Goal: Information Seeking & Learning: Learn about a topic

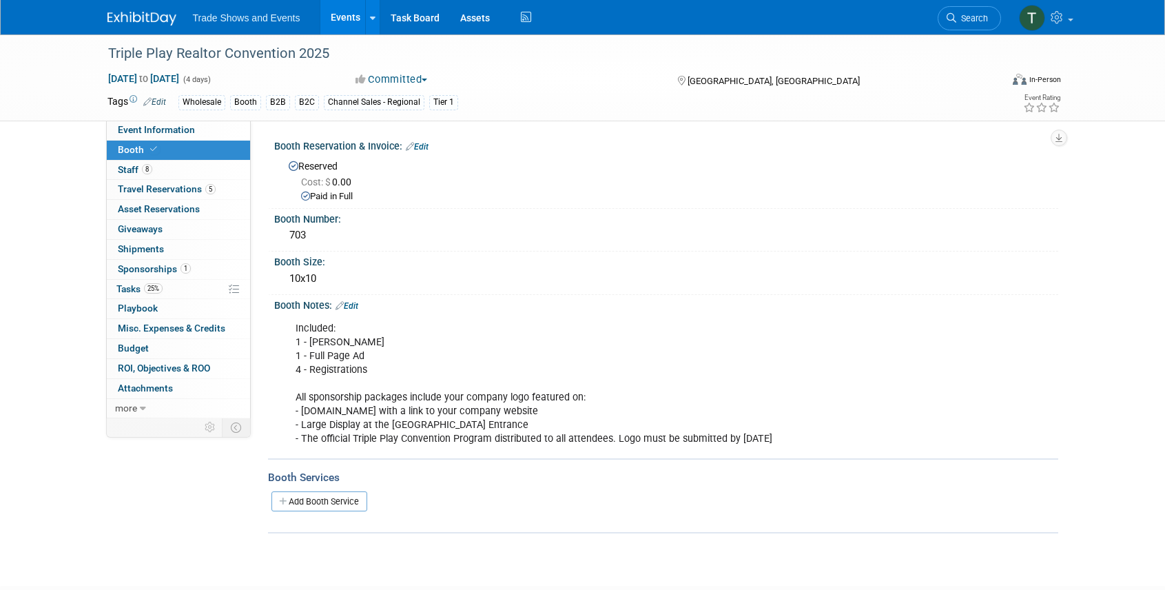
click at [410, 17] on link "Task Board" at bounding box center [415, 17] width 70 height 34
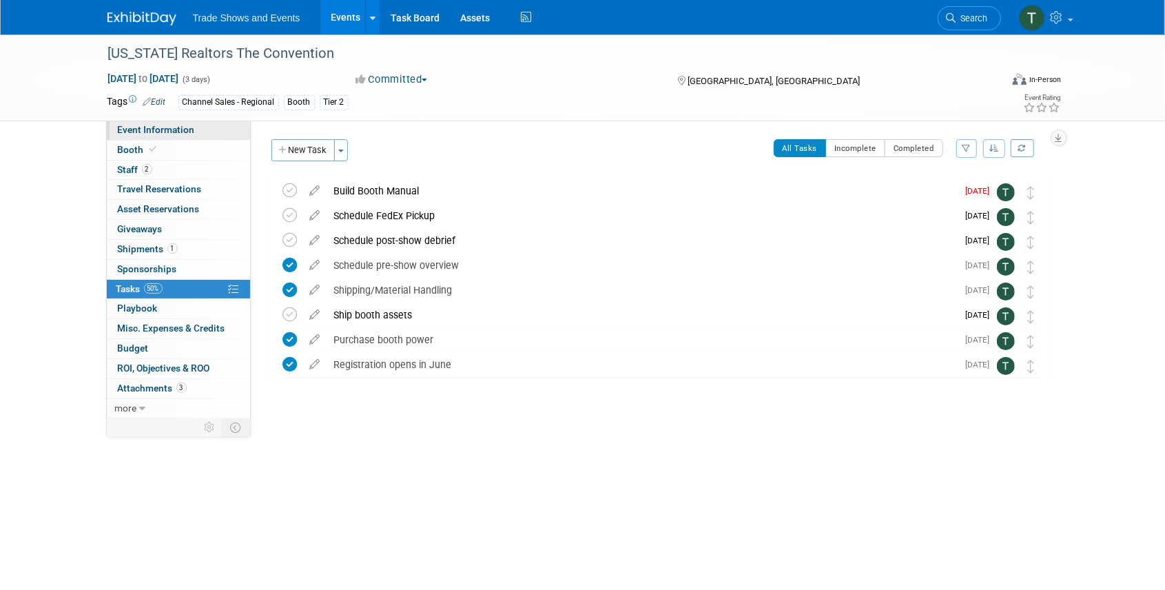
click at [182, 132] on span "Event Information" at bounding box center [156, 129] width 77 height 11
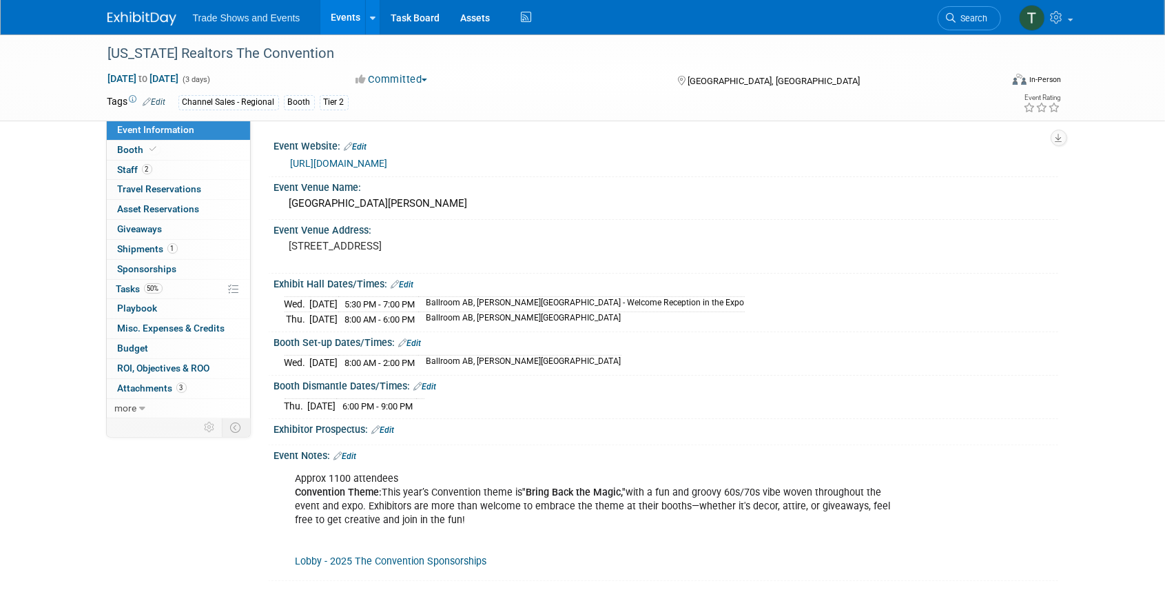
click at [358, 163] on link "https://www.convention.mirealtors.com/" at bounding box center [339, 163] width 97 height 11
click at [145, 172] on span "2" at bounding box center [147, 169] width 10 height 10
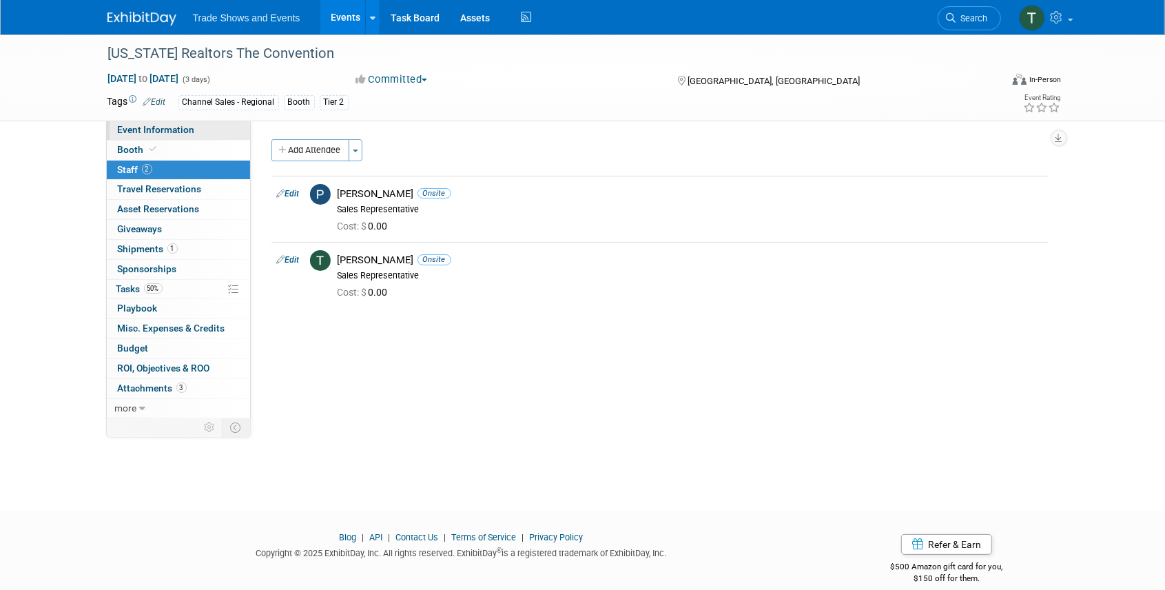
click at [150, 121] on link "Event Information" at bounding box center [178, 130] width 143 height 19
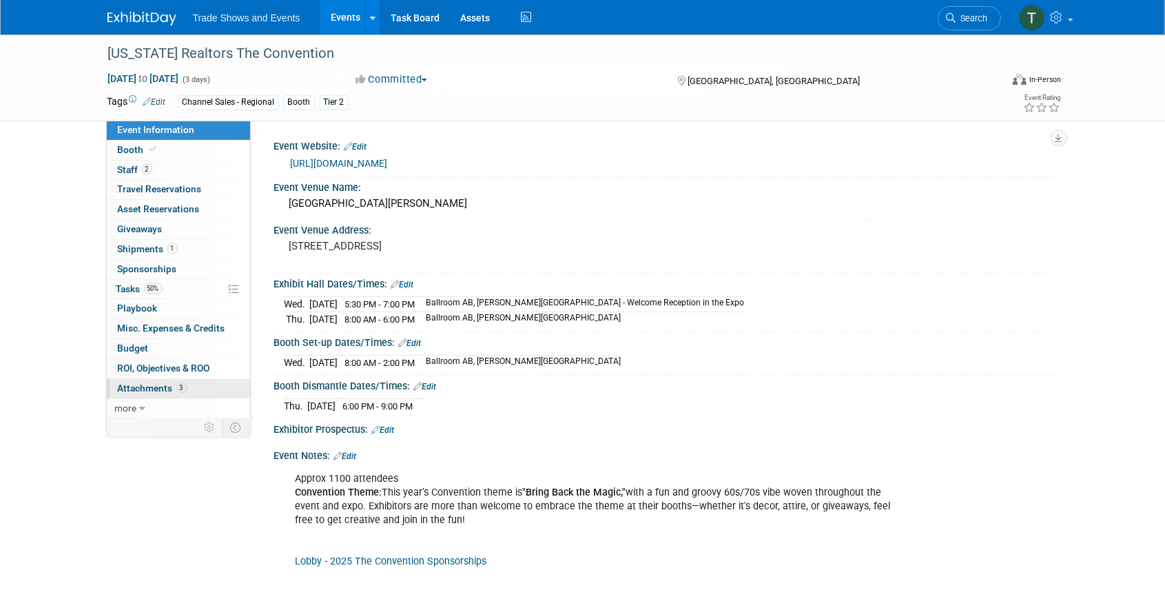
click at [141, 384] on span "Attachments 3" at bounding box center [152, 387] width 69 height 11
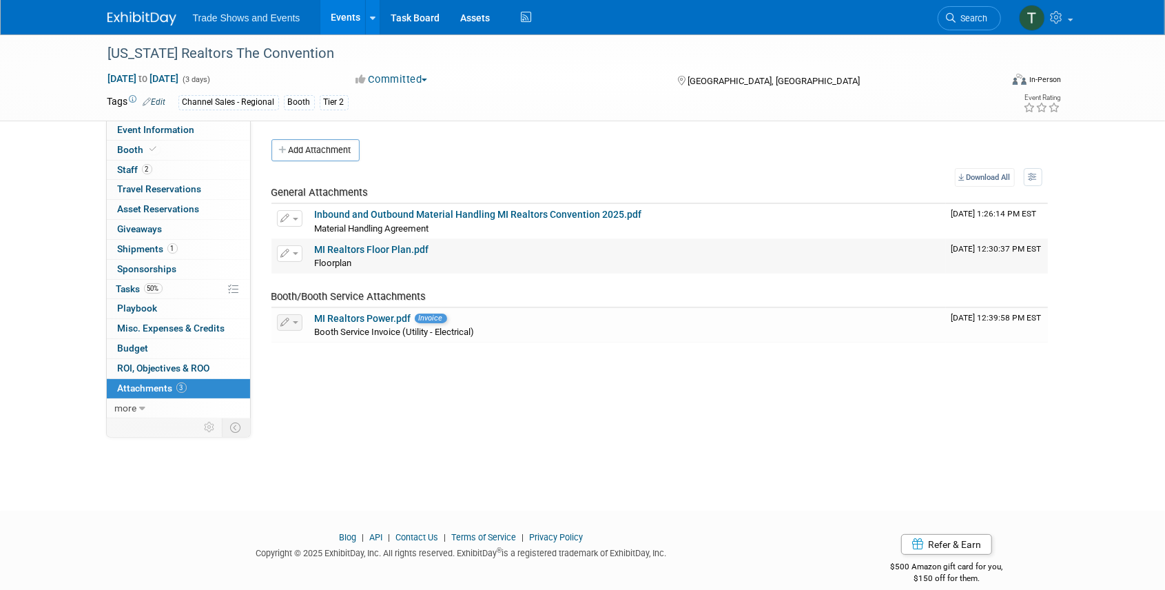
click at [380, 249] on link "MI Realtors Floor Plan.pdf" at bounding box center [372, 249] width 114 height 11
click at [130, 147] on span "Booth" at bounding box center [139, 149] width 42 height 11
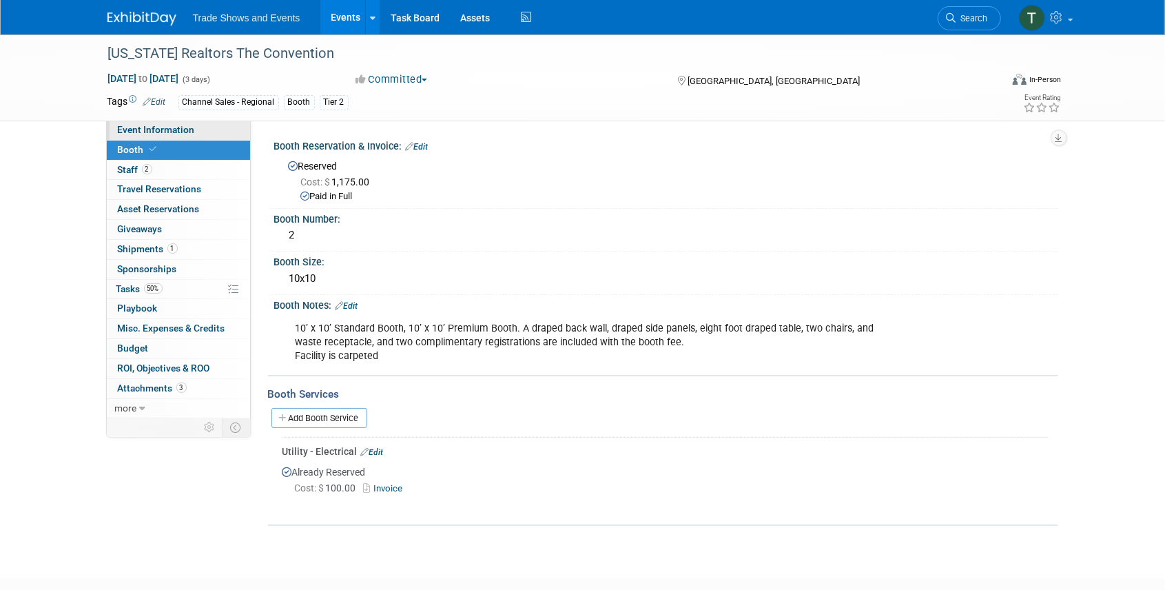
click at [151, 130] on span "Event Information" at bounding box center [156, 129] width 77 height 11
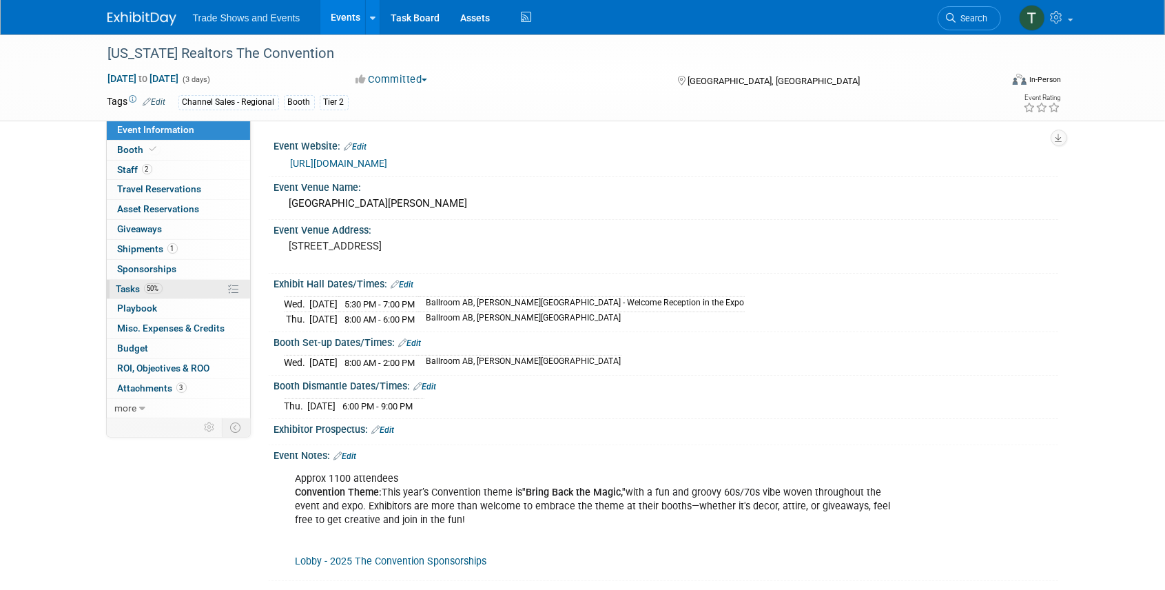
click at [130, 291] on span "Tasks 50%" at bounding box center [139, 288] width 46 height 11
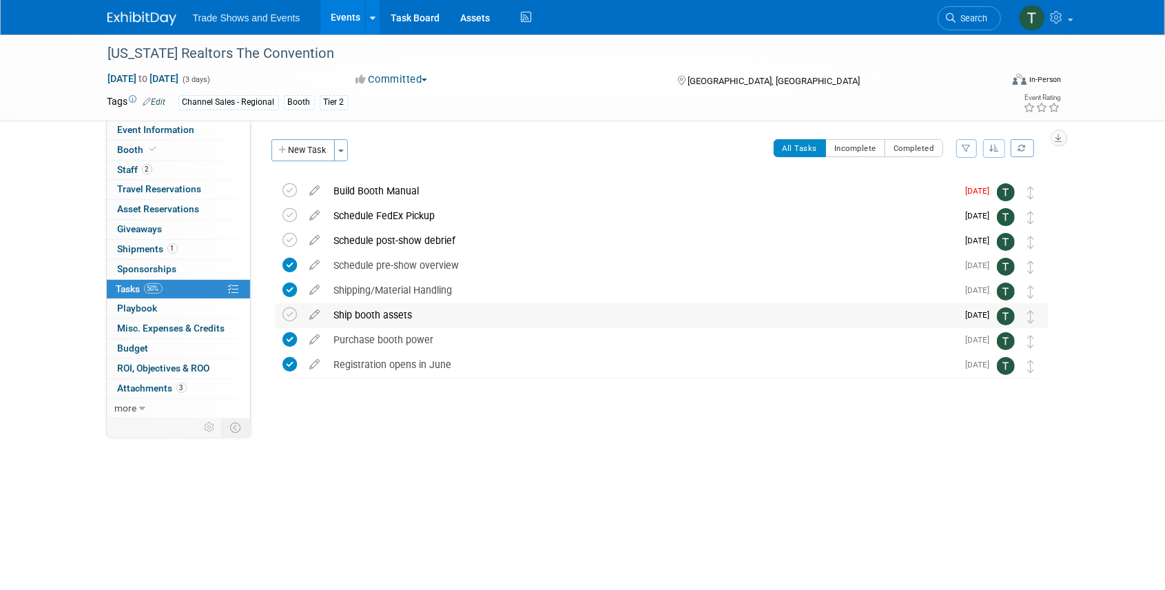
click at [398, 311] on div "Ship booth assets" at bounding box center [642, 314] width 631 height 23
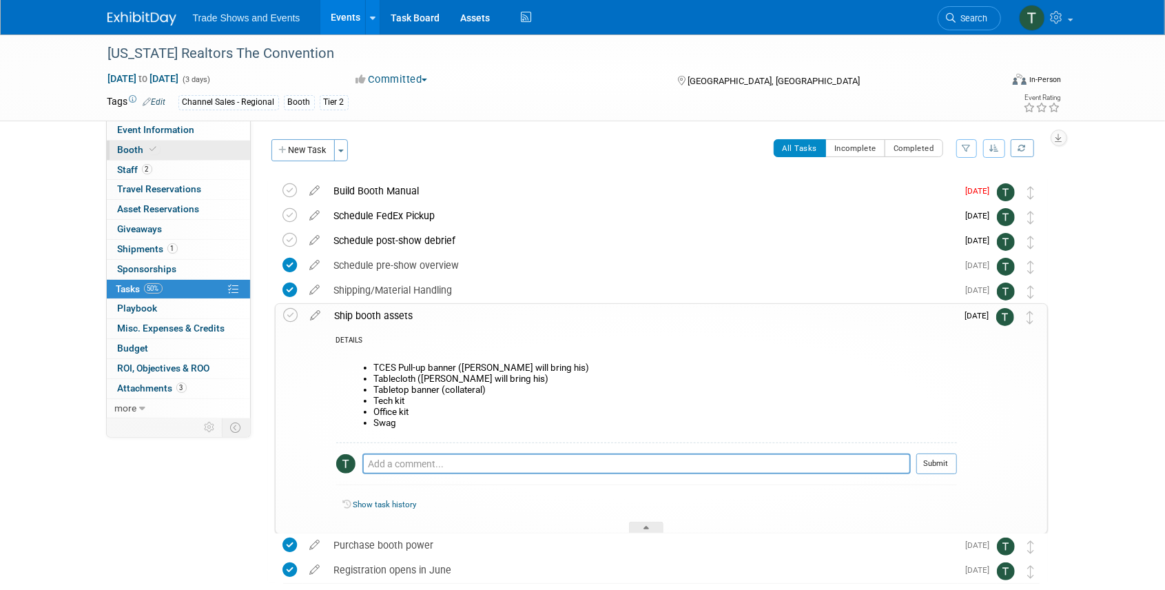
click at [176, 147] on link "Booth" at bounding box center [178, 150] width 143 height 19
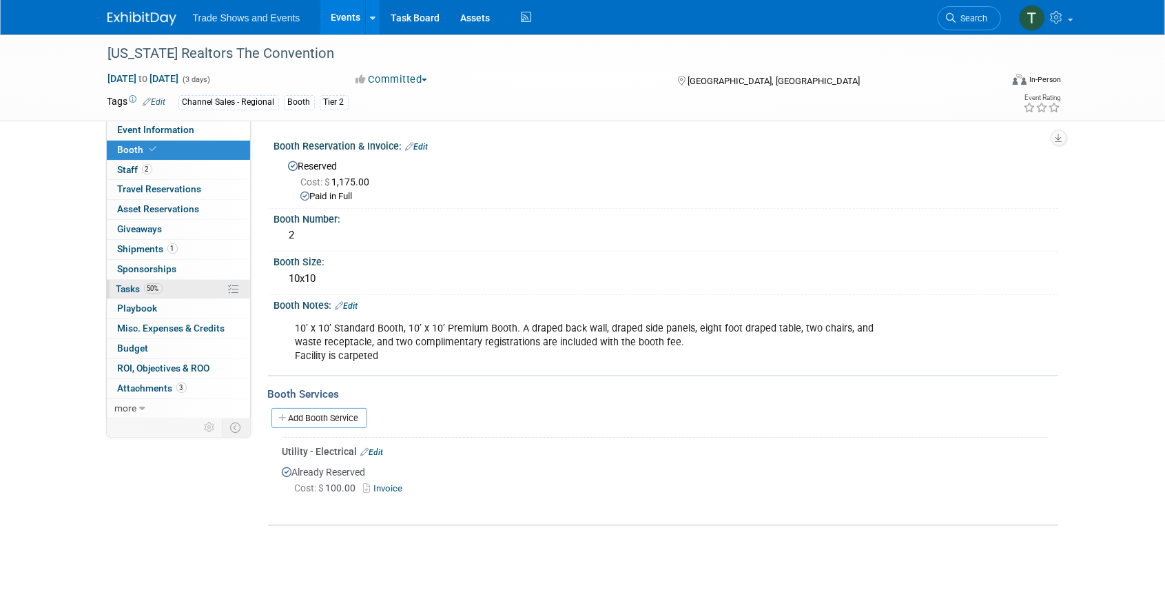
click at [124, 287] on span "Tasks 50%" at bounding box center [139, 288] width 46 height 11
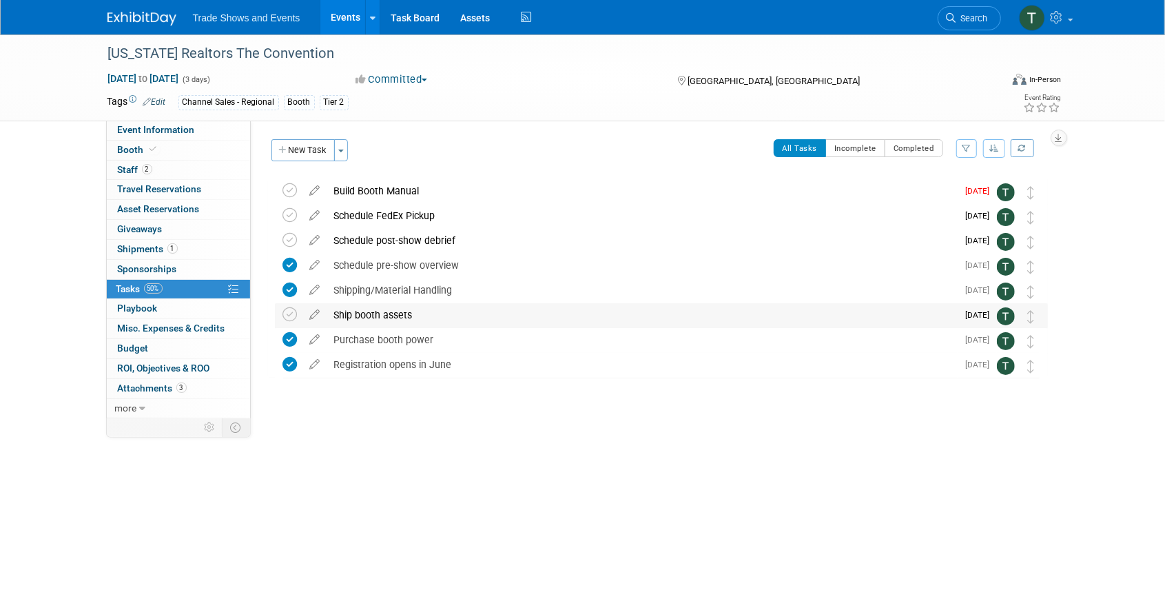
click at [379, 314] on div "Ship booth assets" at bounding box center [642, 314] width 631 height 23
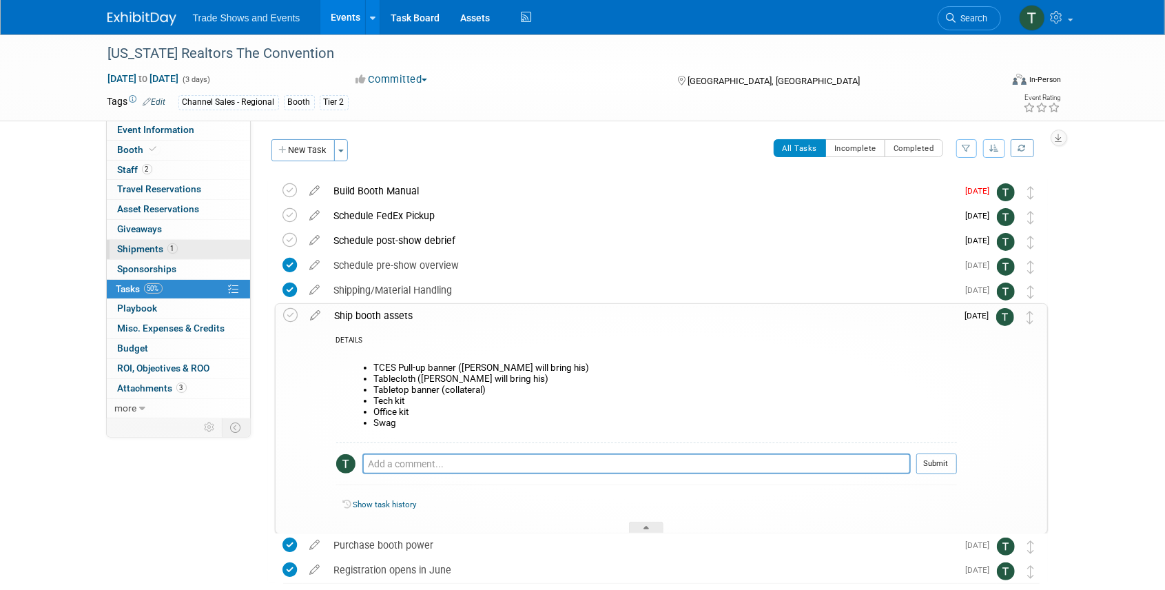
click at [147, 250] on span "Shipments 1" at bounding box center [148, 248] width 60 height 11
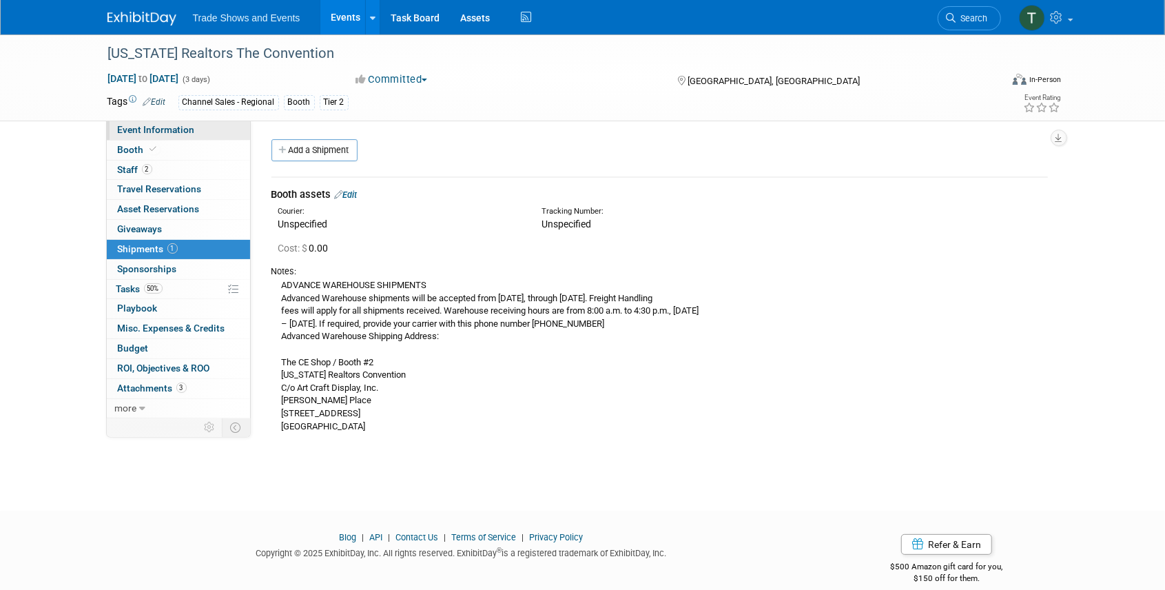
click at [148, 128] on span "Event Information" at bounding box center [156, 129] width 77 height 11
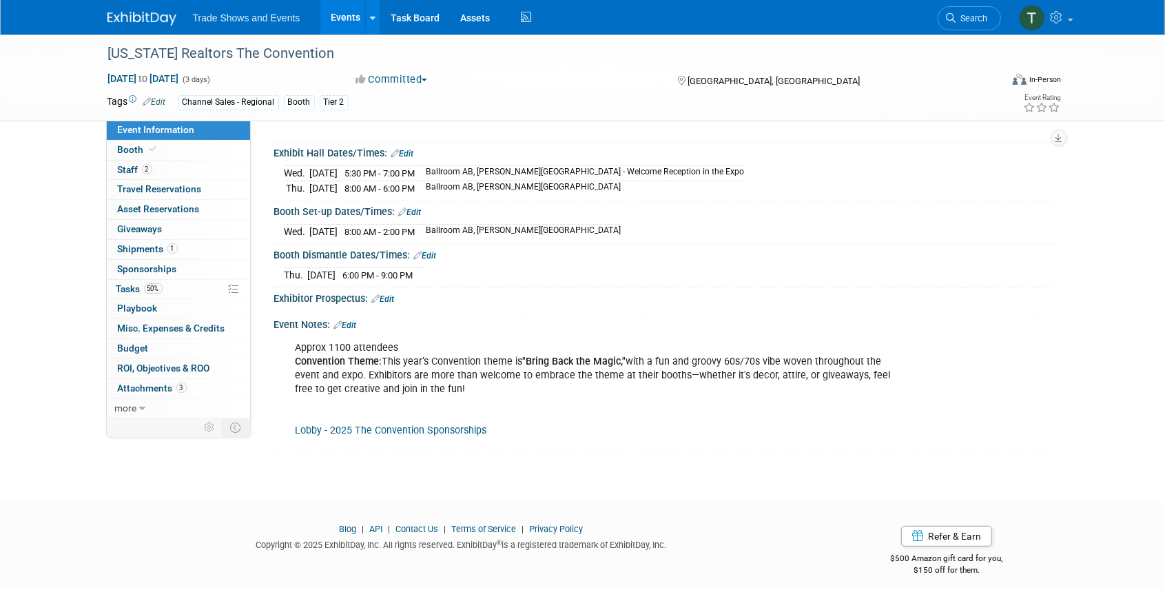
scroll to position [135, 0]
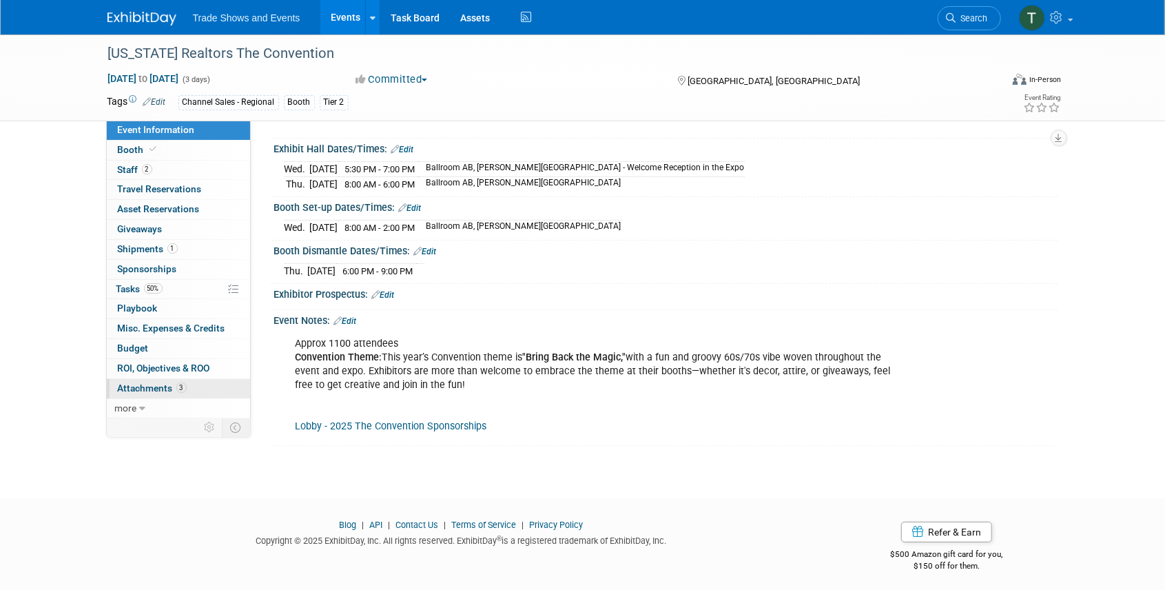
click at [157, 389] on span "Attachments 3" at bounding box center [152, 387] width 69 height 11
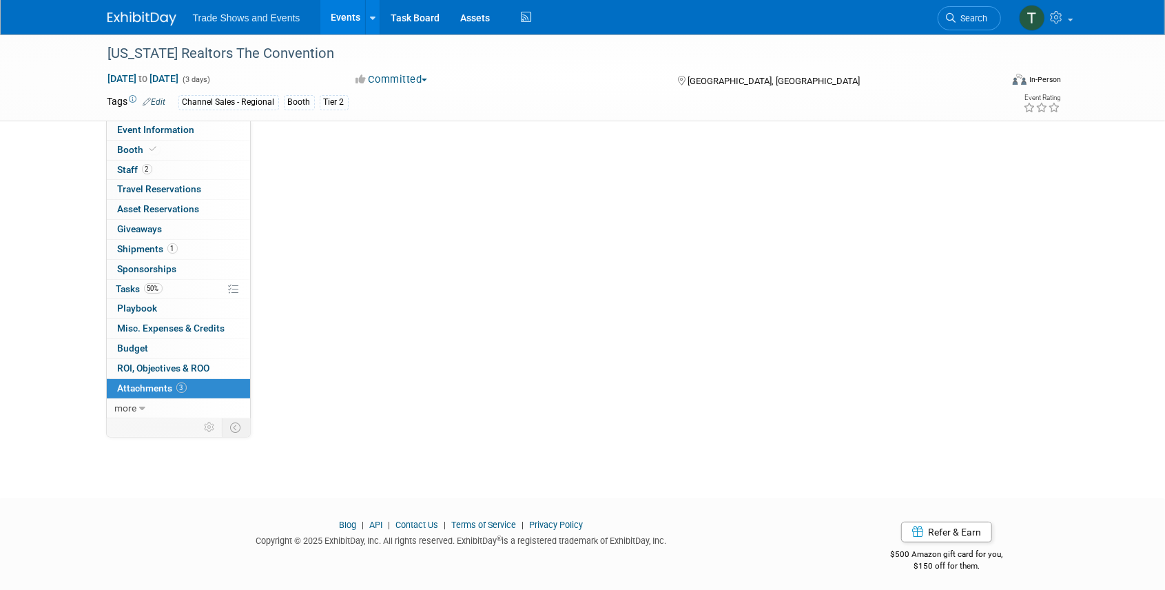
scroll to position [0, 0]
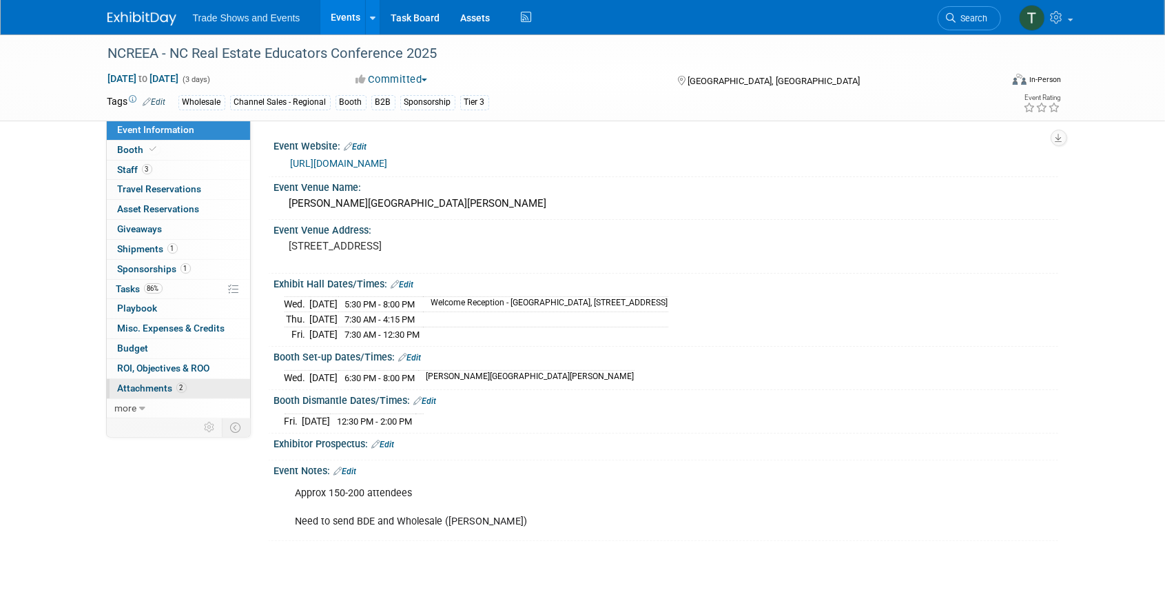
click at [168, 385] on span "Attachments 2" at bounding box center [152, 387] width 69 height 11
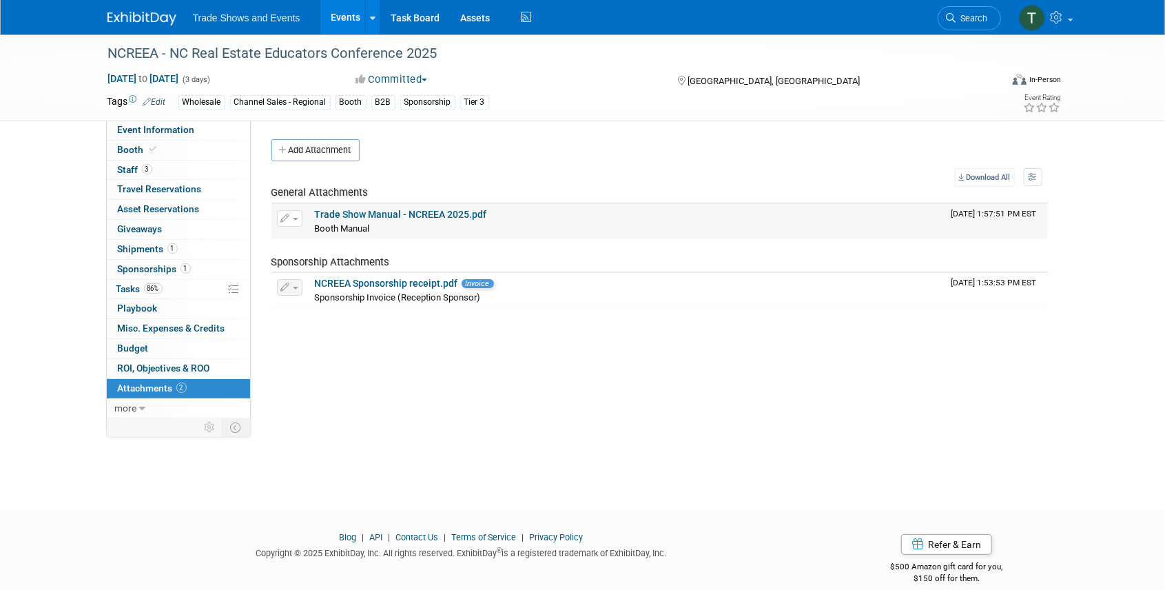
click at [392, 212] on link "Trade Show Manual - NCREEA 2025.pdf" at bounding box center [401, 214] width 172 height 11
click at [135, 249] on span "Shipments 1" at bounding box center [148, 248] width 60 height 11
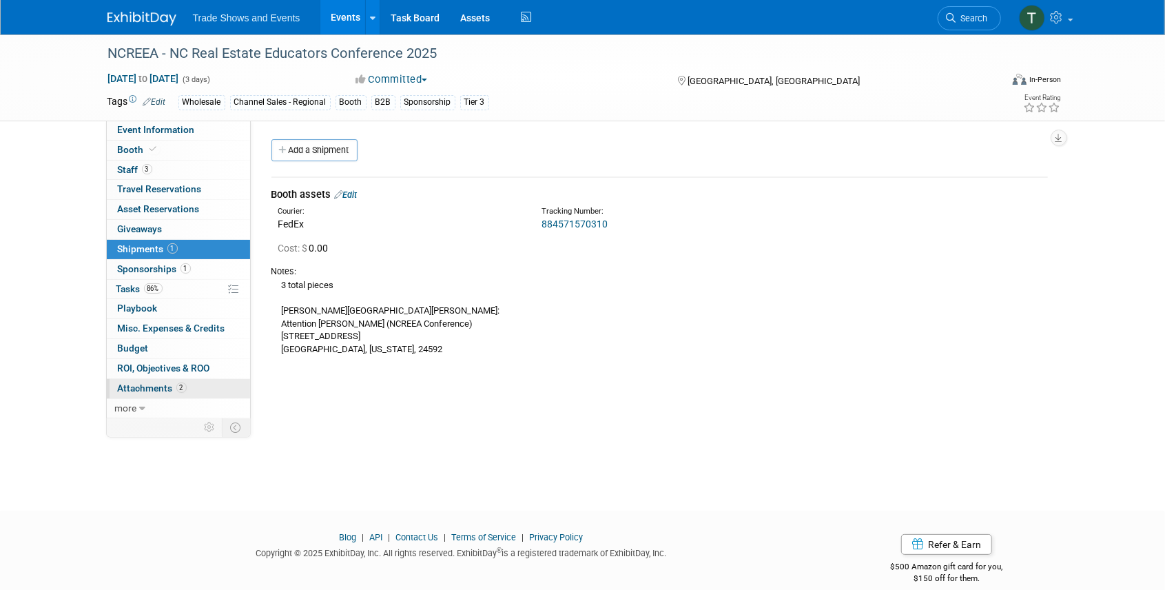
click at [161, 383] on span "Attachments 2" at bounding box center [152, 387] width 69 height 11
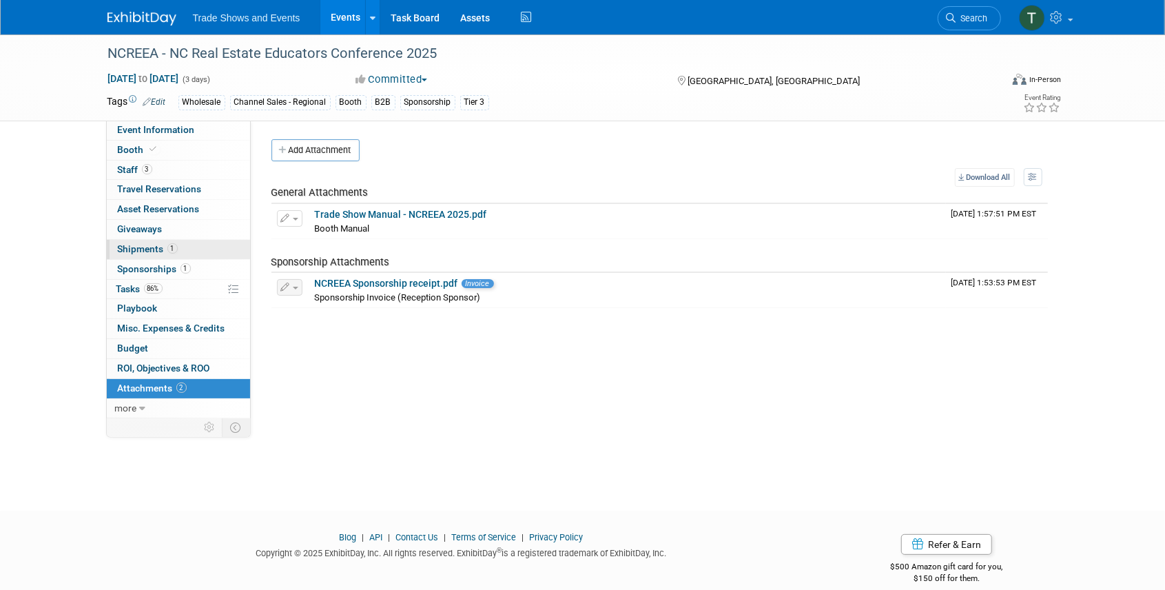
click at [140, 244] on span "Shipments 1" at bounding box center [148, 248] width 60 height 11
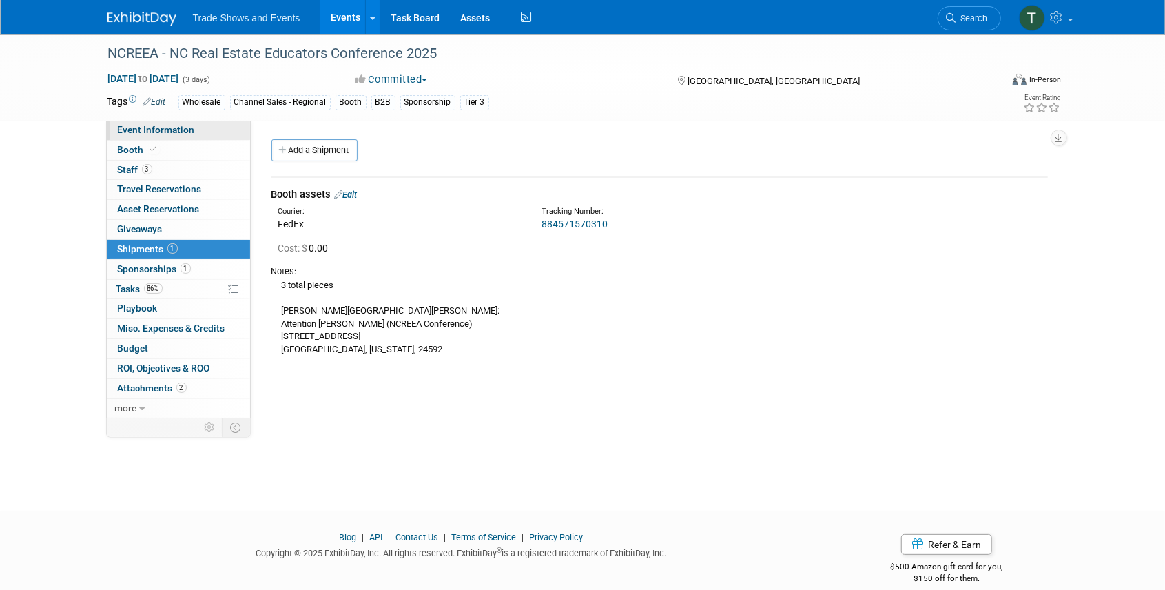
click at [156, 128] on span "Event Information" at bounding box center [156, 129] width 77 height 11
